Goal: Task Accomplishment & Management: Use online tool/utility

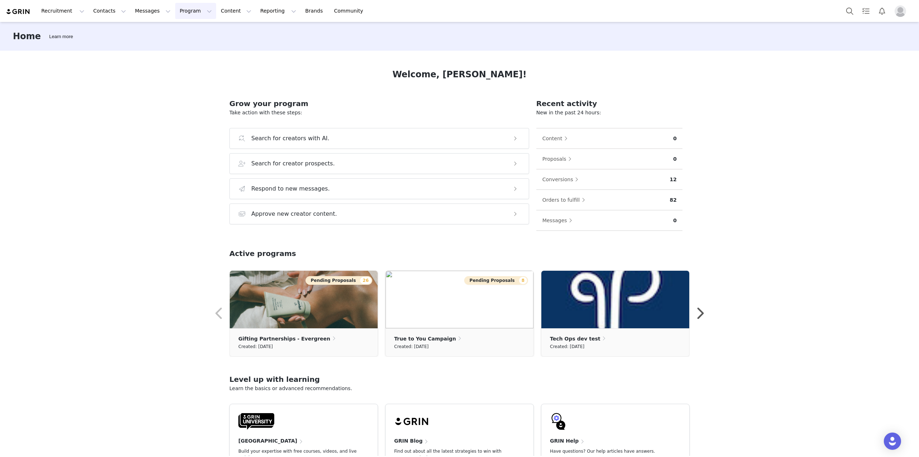
click at [175, 13] on button "Program Program" at bounding box center [195, 11] width 41 height 16
click at [177, 71] on p "Payments" at bounding box center [175, 72] width 25 height 8
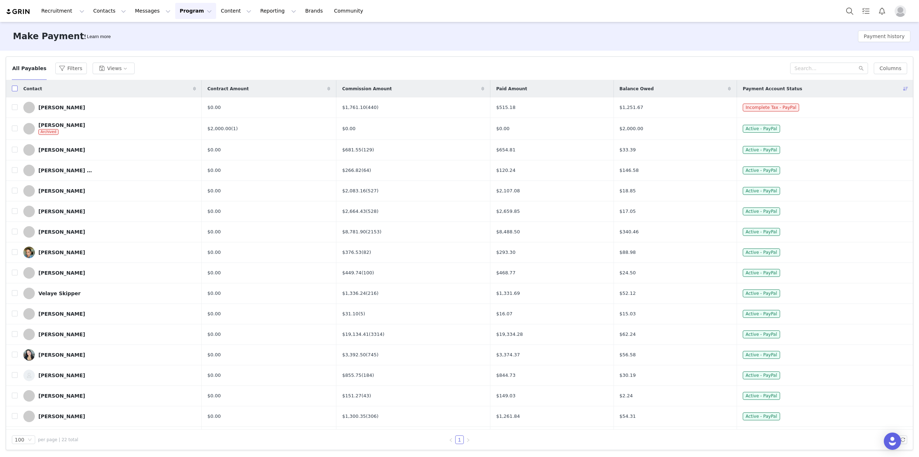
click at [17, 90] on input "checkbox" at bounding box center [15, 88] width 6 height 6
checkbox input "true"
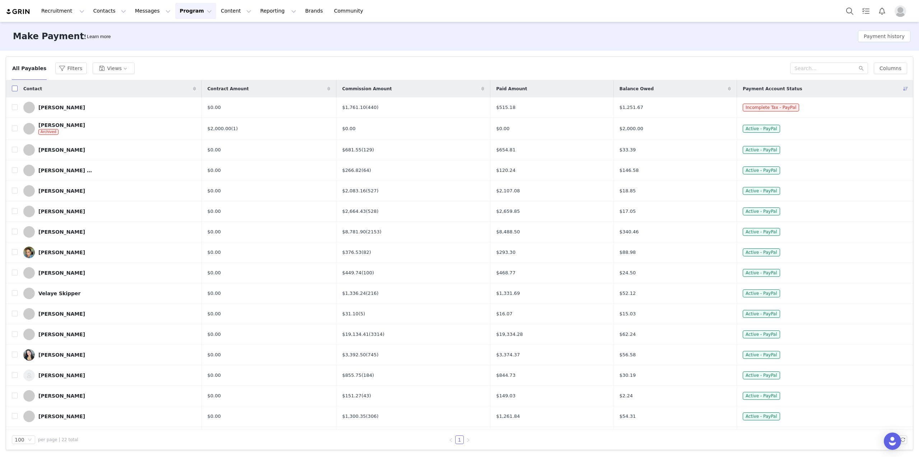
checkbox input "true"
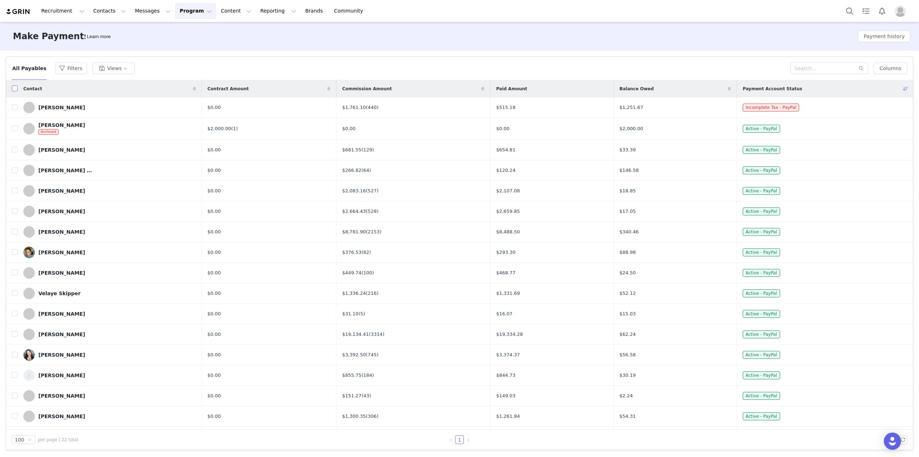
checkbox input "true"
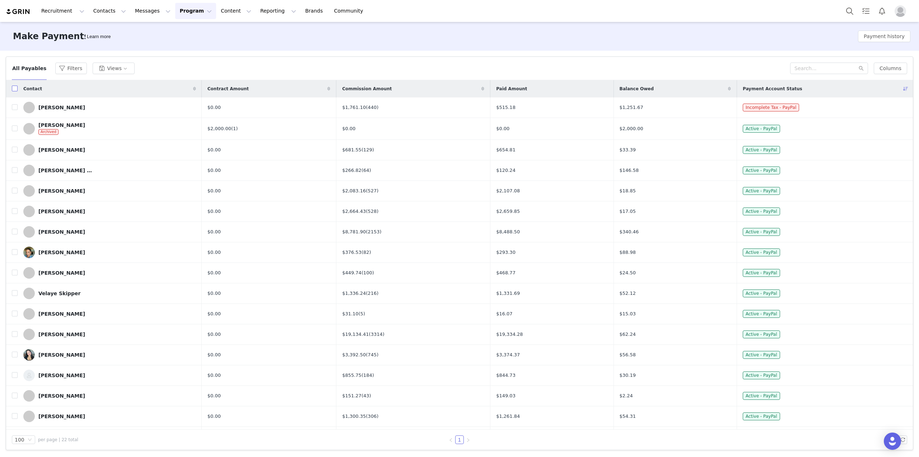
checkbox input "true"
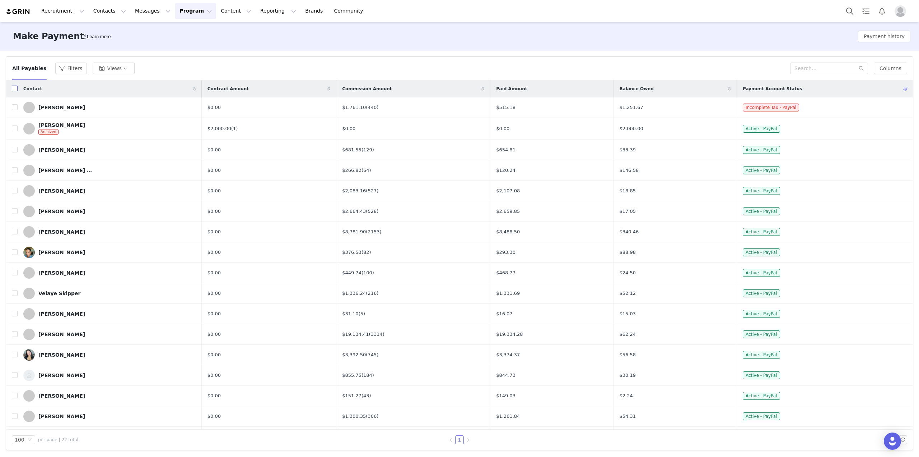
checkbox input "true"
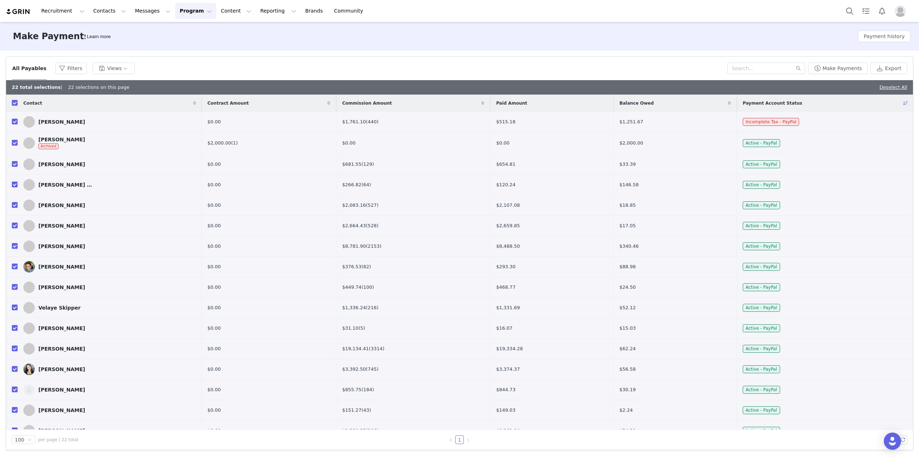
click at [11, 122] on td at bounding box center [11, 122] width 11 height 20
click at [18, 146] on td "[PERSON_NAME] Archived" at bounding box center [110, 143] width 184 height 22
click at [17, 143] on input "checkbox" at bounding box center [15, 143] width 6 height 6
checkbox input "false"
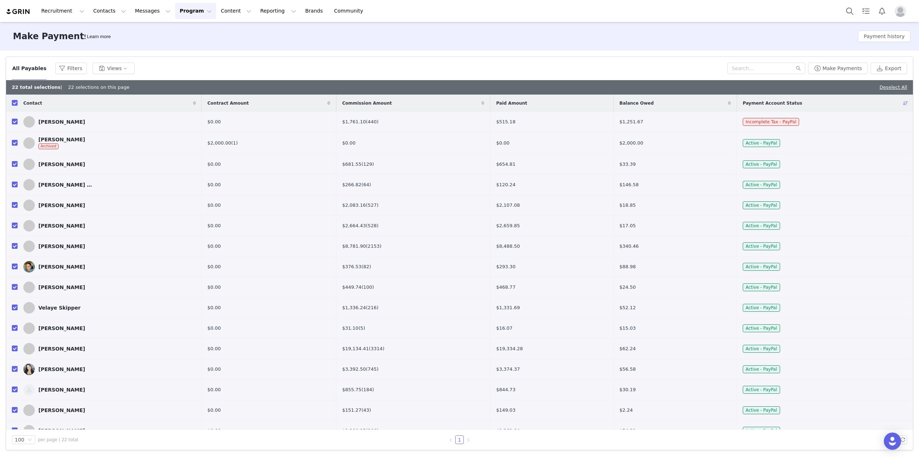
checkbox input "false"
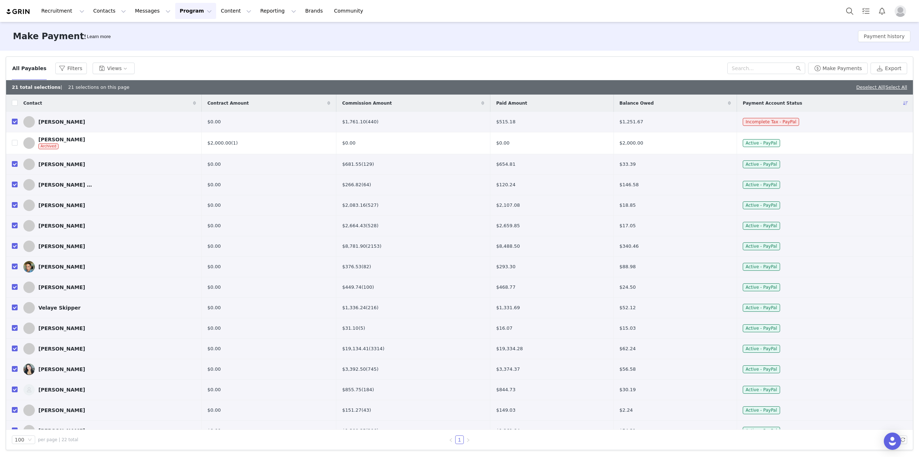
click at [15, 119] on input "checkbox" at bounding box center [15, 122] width 6 height 6
checkbox input "false"
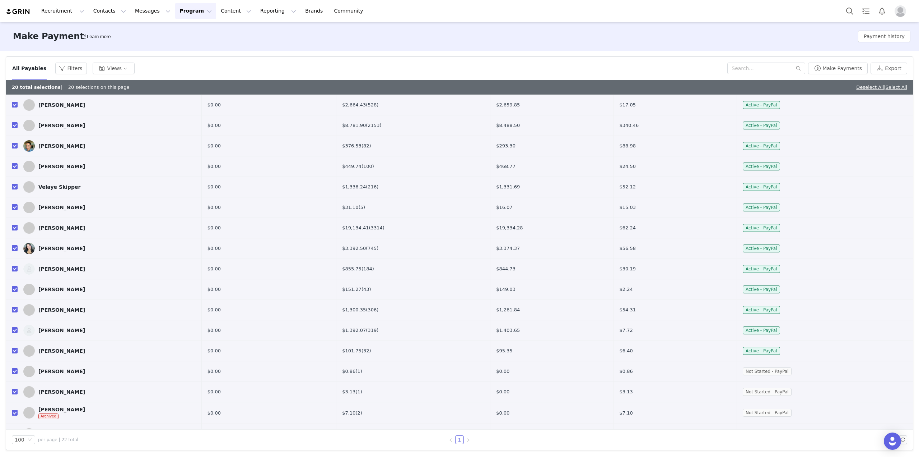
scroll to position [135, 0]
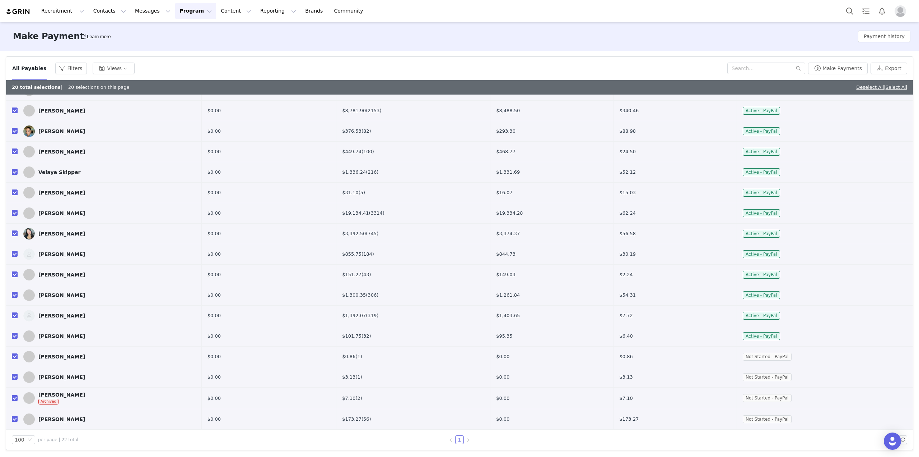
click at [15, 418] on input "checkbox" at bounding box center [15, 419] width 6 height 6
checkbox input "false"
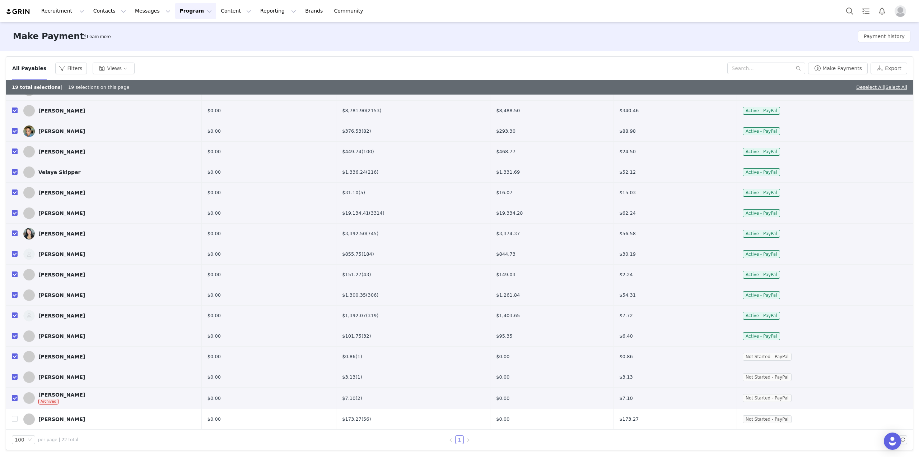
click at [14, 395] on label at bounding box center [15, 398] width 6 height 8
click at [14, 395] on input "checkbox" at bounding box center [15, 398] width 6 height 6
checkbox input "false"
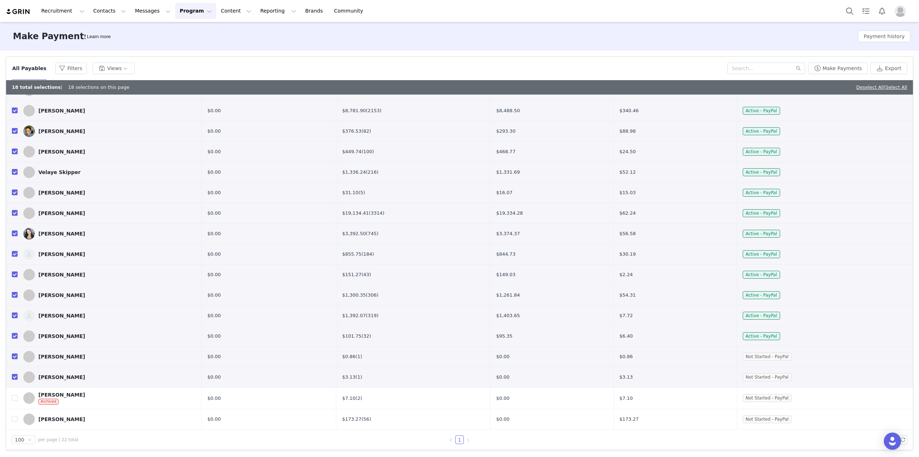
click at [13, 376] on input "checkbox" at bounding box center [15, 377] width 6 height 6
checkbox input "false"
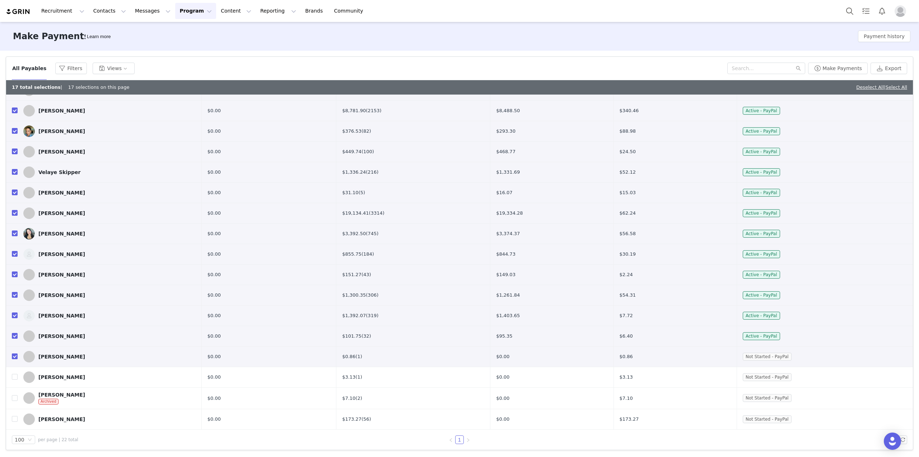
click at [13, 353] on label at bounding box center [15, 356] width 6 height 8
click at [13, 353] on input "checkbox" at bounding box center [15, 356] width 6 height 6
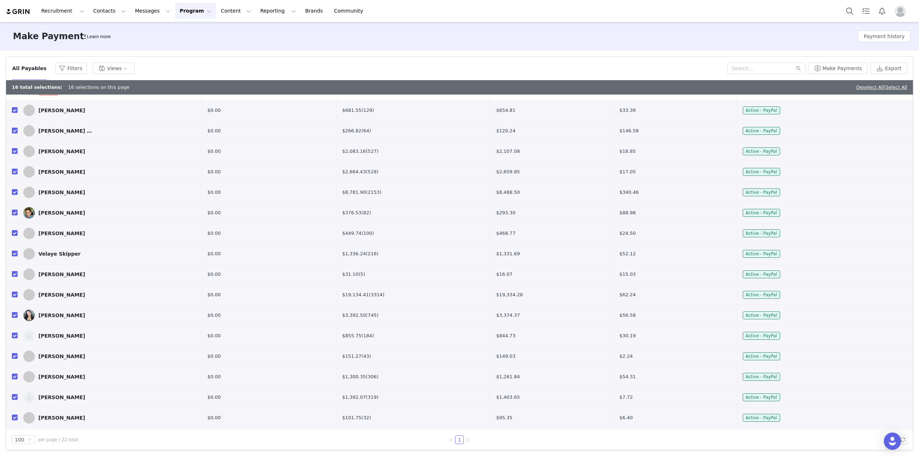
scroll to position [0, 0]
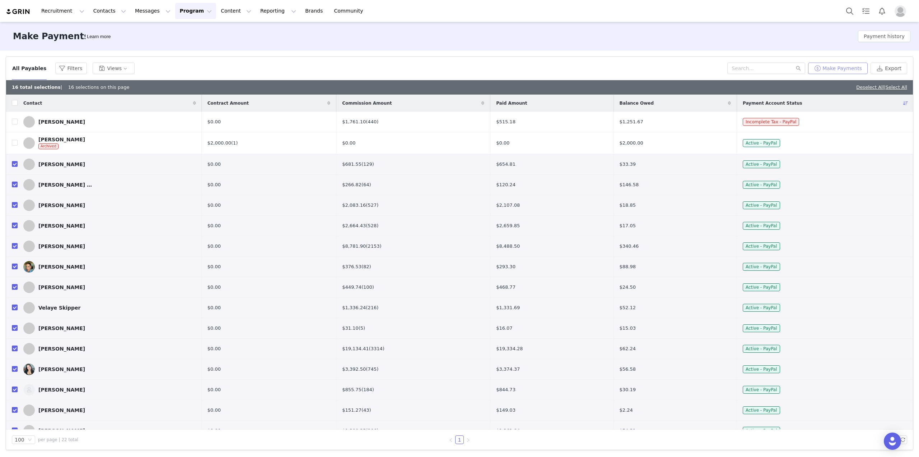
click at [827, 69] on button "Make Payments" at bounding box center [839, 67] width 60 height 11
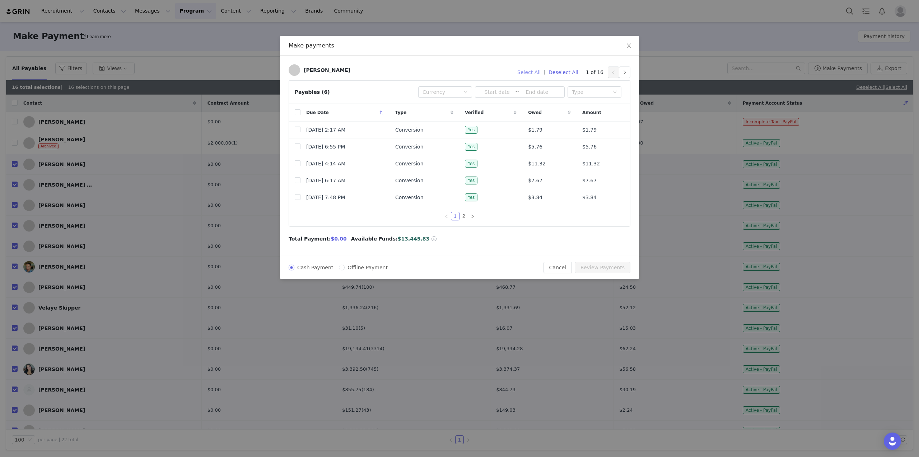
click at [541, 73] on button "Select All" at bounding box center [529, 71] width 30 height 11
checkbox input "true"
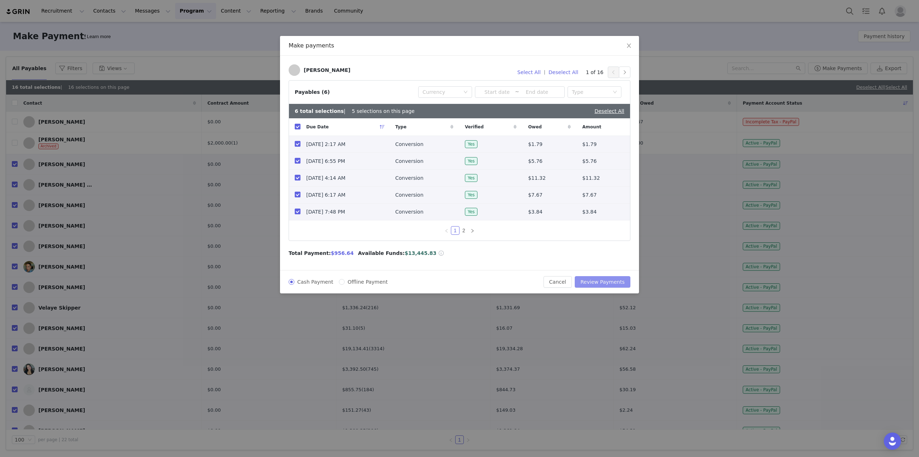
click at [596, 282] on button "Review Payments" at bounding box center [603, 281] width 56 height 11
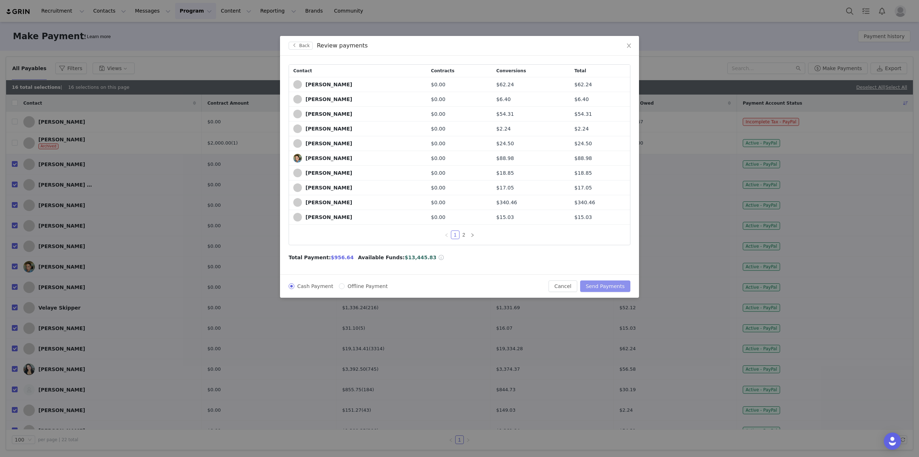
click at [602, 283] on button "Send Payments" at bounding box center [605, 285] width 50 height 11
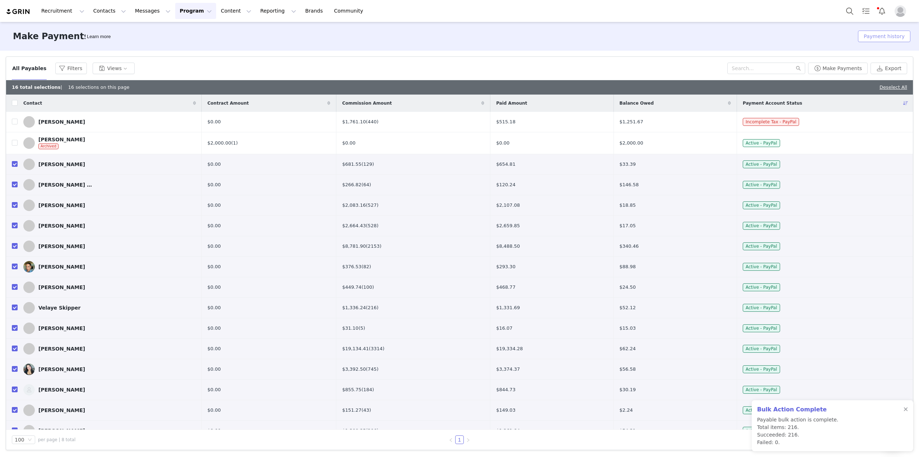
click at [888, 38] on button "Payment history" at bounding box center [884, 36] width 52 height 11
